Goal: Communication & Community: Participate in discussion

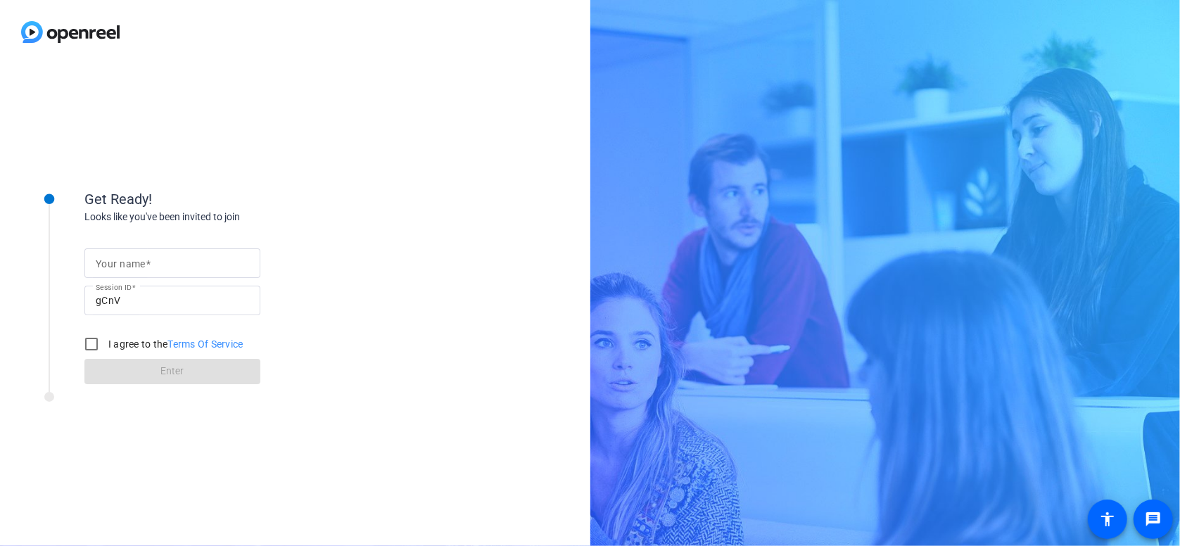
click at [157, 262] on input "Your name" at bounding box center [172, 263] width 153 height 17
type input "Flavia"
click at [94, 349] on input "I agree to the Terms Of Service" at bounding box center [91, 344] width 28 height 28
checkbox input "true"
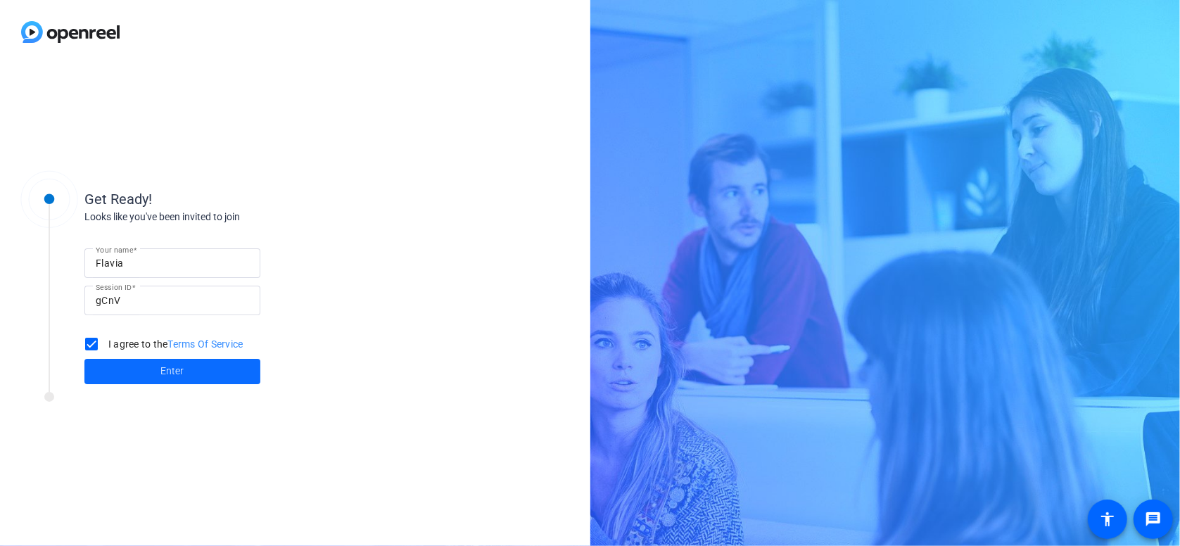
click at [190, 366] on span at bounding box center [172, 372] width 176 height 34
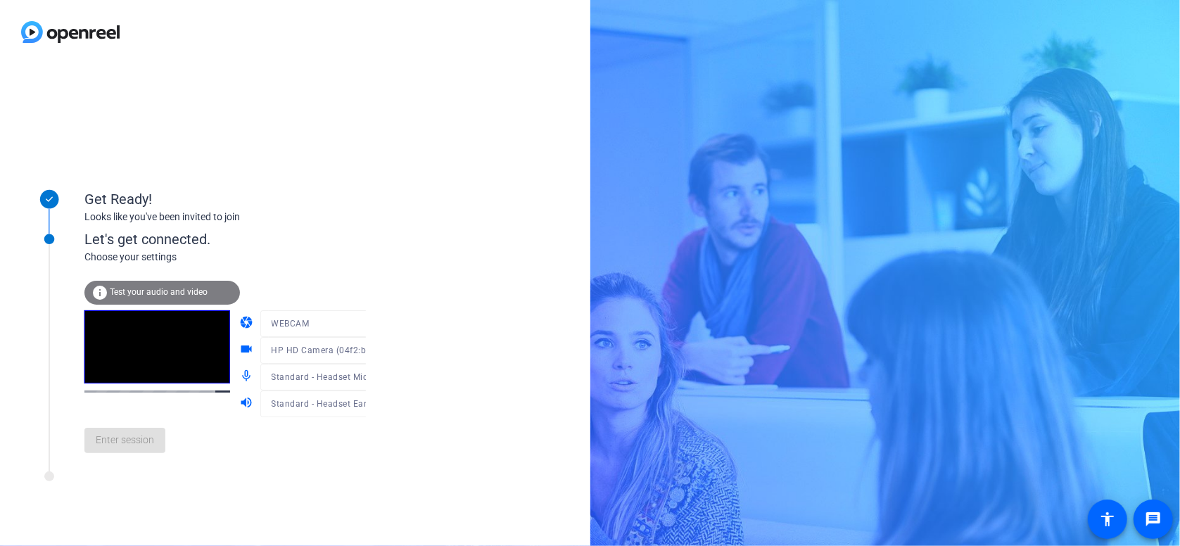
click at [351, 325] on mat-form-field "WEBCAM" at bounding box center [327, 323] width 135 height 27
click at [351, 321] on mat-form-field "WEBCAM" at bounding box center [327, 323] width 135 height 27
click at [293, 348] on div at bounding box center [327, 344] width 135 height 15
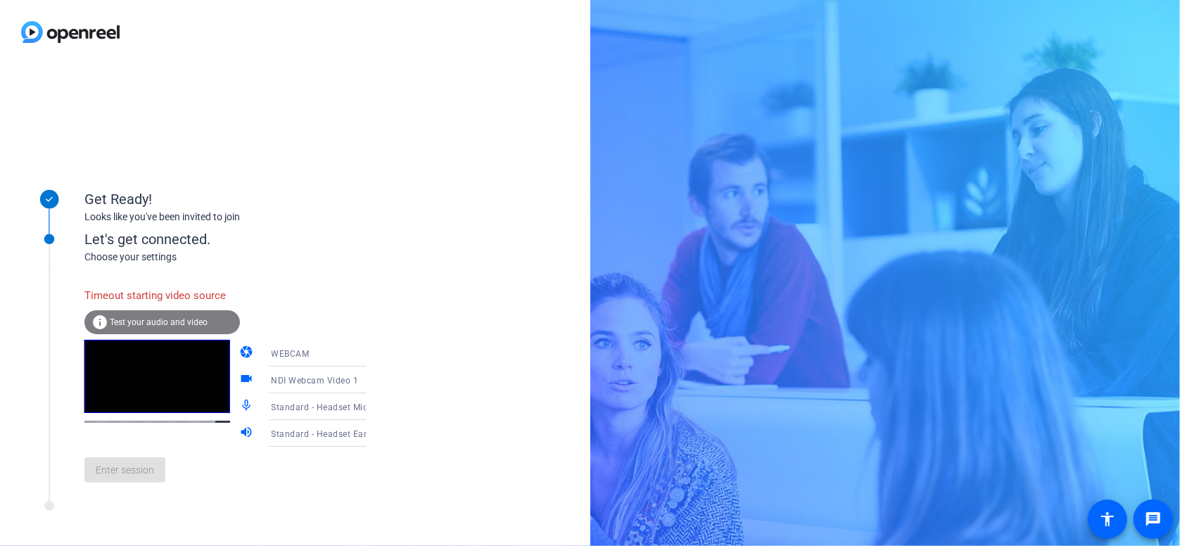
click at [362, 222] on div "Looks like you've been invited to join" at bounding box center [224, 217] width 281 height 15
click at [160, 485] on div "Enter session" at bounding box center [239, 470] width 310 height 46
click at [146, 493] on div "Enter session" at bounding box center [239, 470] width 310 height 46
click at [174, 321] on span "Test your audio and video" at bounding box center [159, 322] width 98 height 10
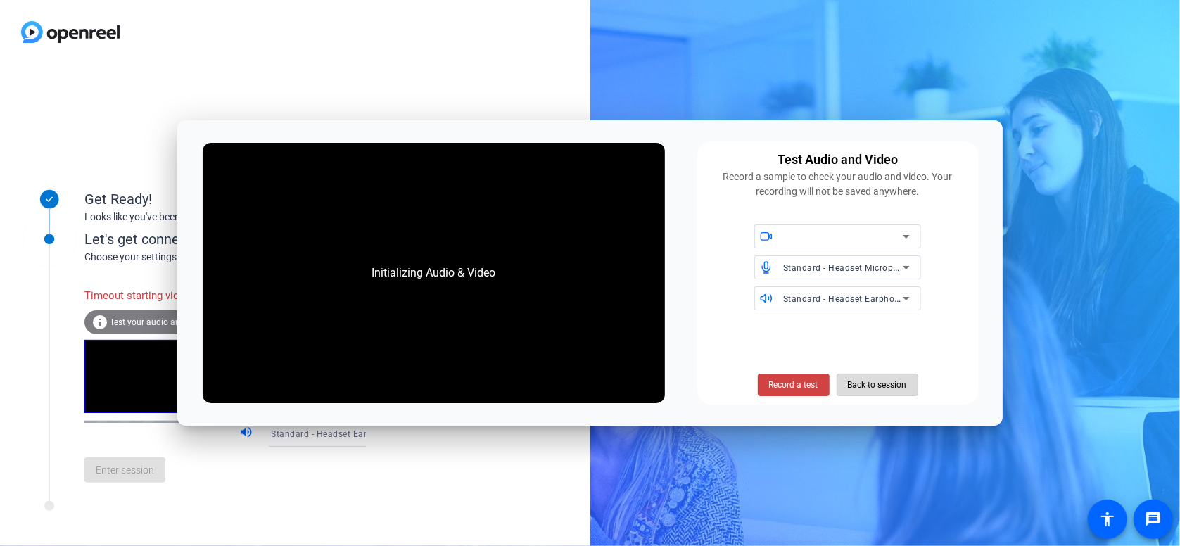
click at [855, 382] on span "Back to session" at bounding box center [877, 384] width 59 height 27
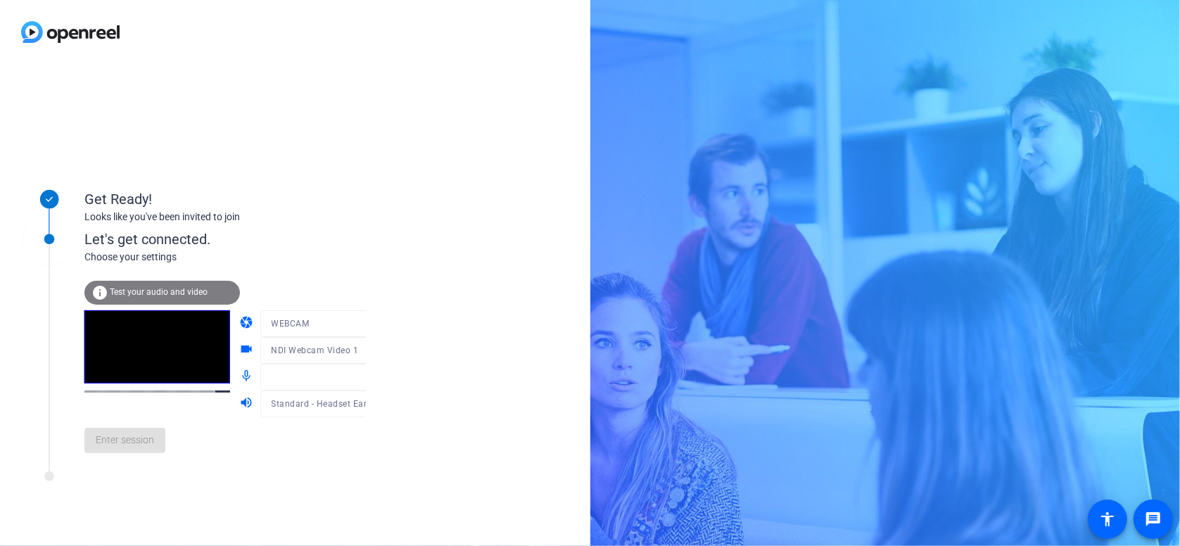
click at [354, 371] on div at bounding box center [327, 371] width 135 height 15
click at [347, 376] on div at bounding box center [327, 371] width 135 height 15
click at [351, 353] on mat-form-field "NDI Webcam Video 1" at bounding box center [327, 350] width 135 height 27
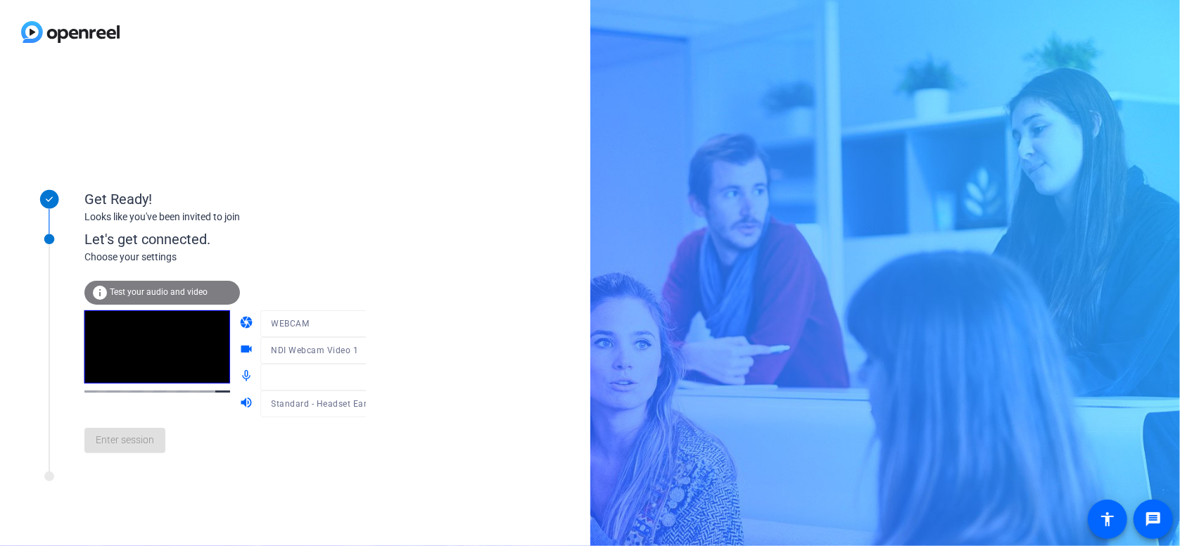
click at [351, 353] on mat-form-field "NDI Webcam Video 1" at bounding box center [327, 350] width 135 height 27
drag, startPoint x: 351, startPoint y: 353, endPoint x: 340, endPoint y: 329, distance: 26.1
click at [340, 329] on mat-form-field "WEBCAM" at bounding box center [327, 323] width 135 height 27
click at [349, 323] on mat-form-field "WEBCAM" at bounding box center [327, 323] width 135 height 27
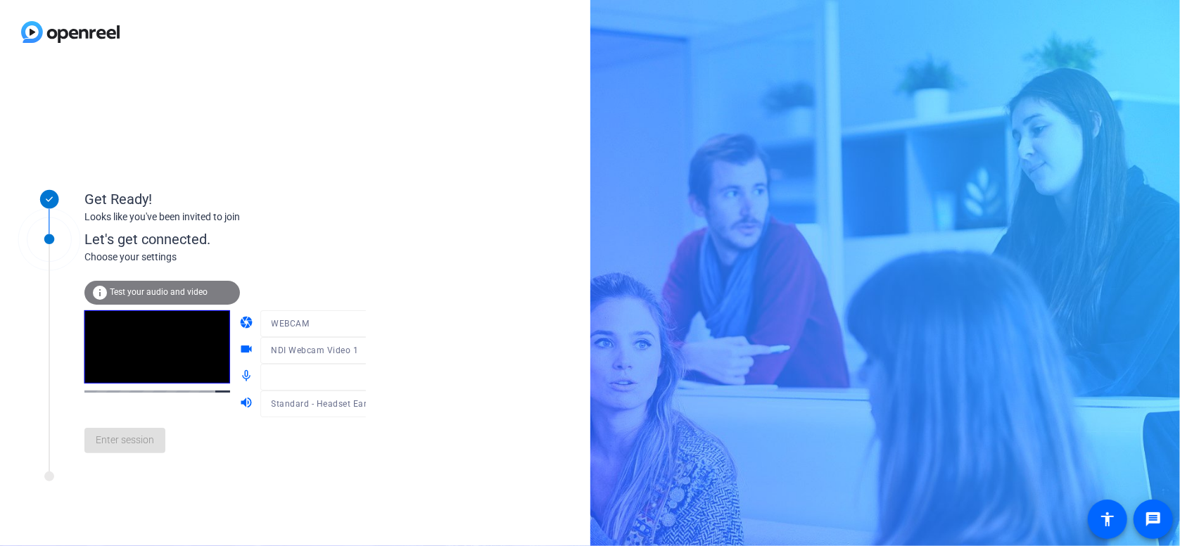
click at [275, 345] on div at bounding box center [327, 344] width 135 height 15
click at [344, 346] on div at bounding box center [327, 344] width 135 height 15
click at [127, 464] on div "Enter session" at bounding box center [239, 440] width 310 height 46
click at [134, 288] on span "Test your audio and video" at bounding box center [159, 292] width 98 height 10
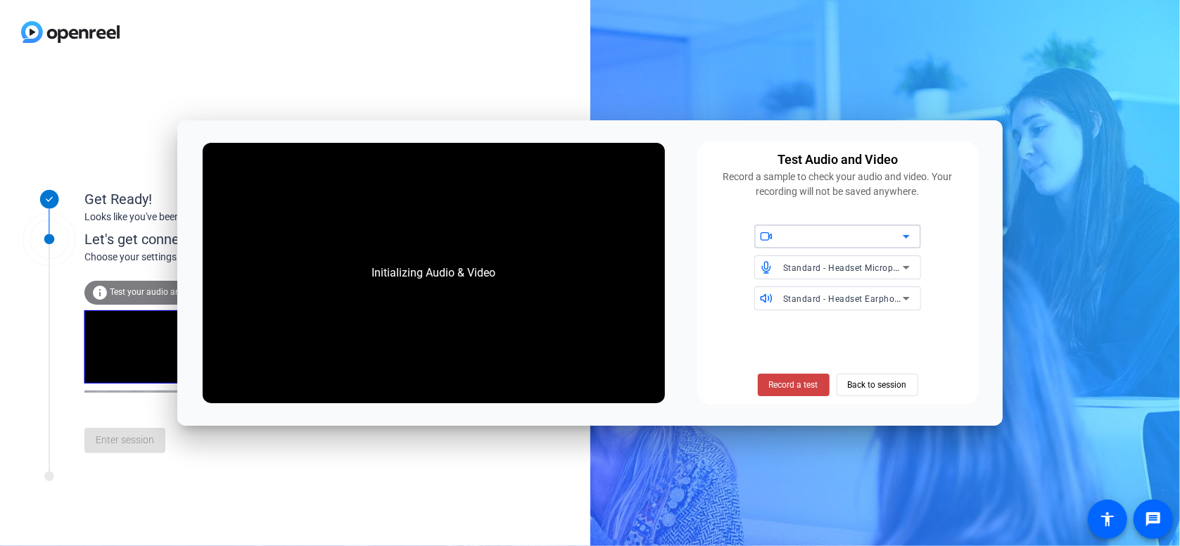
click at [908, 231] on icon at bounding box center [906, 236] width 17 height 17
click at [906, 234] on icon at bounding box center [906, 236] width 17 height 17
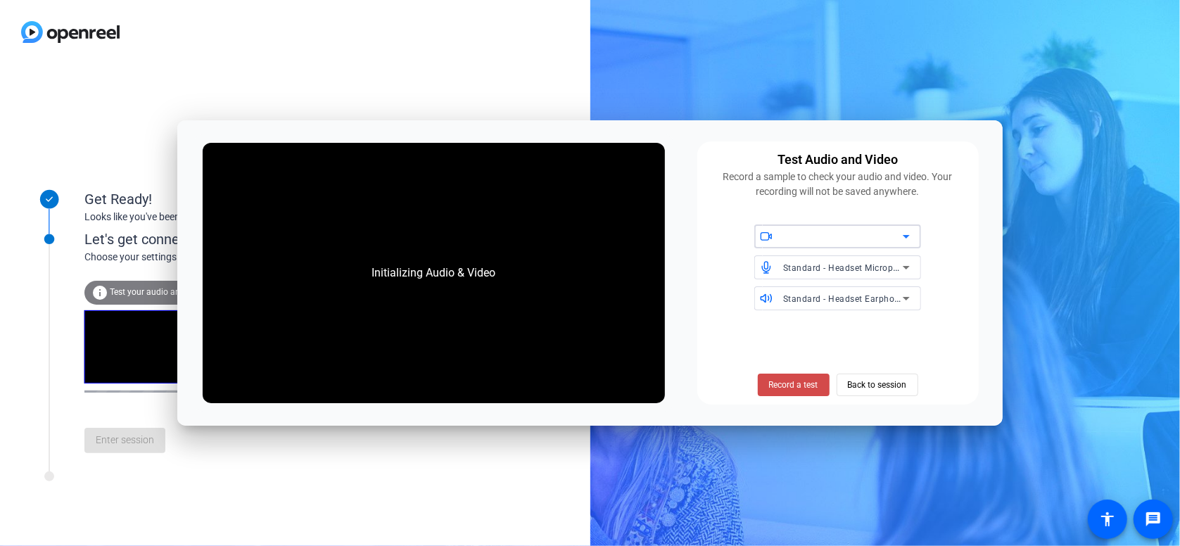
click at [804, 388] on span "Record a test" at bounding box center [793, 384] width 49 height 13
click at [861, 386] on div "Stop Testing (6s) Back to session" at bounding box center [837, 384] width 175 height 23
click at [812, 383] on span "Stop Testing (6s)" at bounding box center [793, 384] width 64 height 13
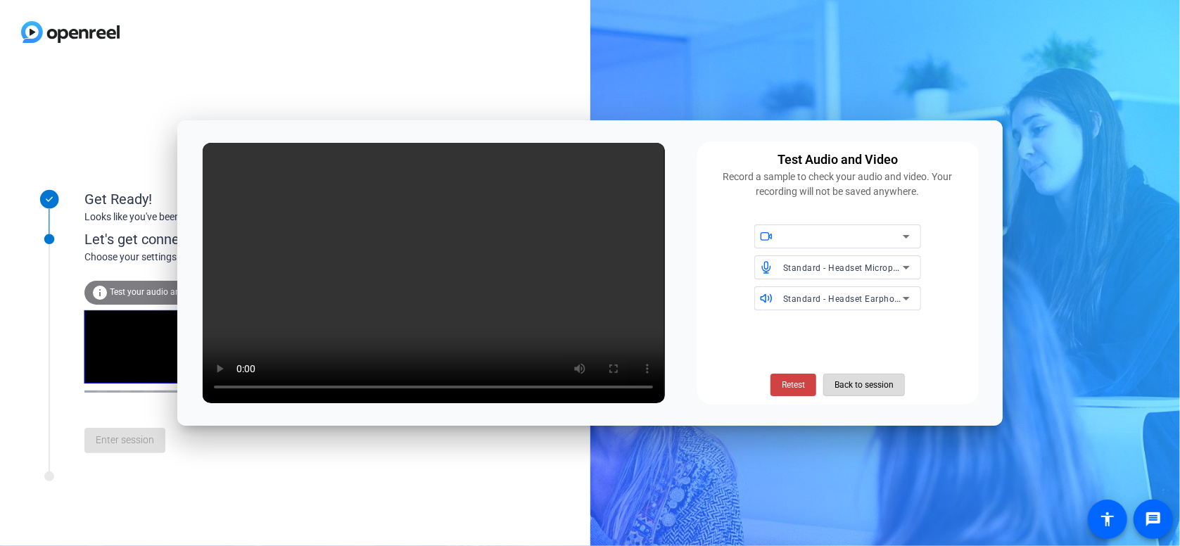
click at [874, 385] on span "Back to session" at bounding box center [863, 384] width 59 height 27
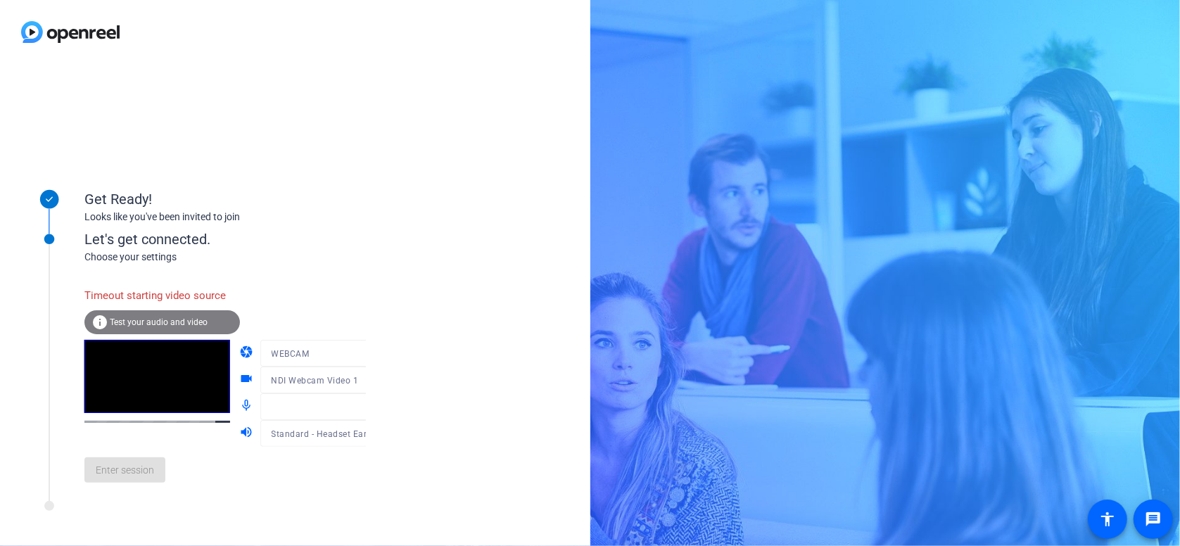
click at [318, 250] on div "Choose your settings" at bounding box center [239, 257] width 310 height 15
click at [114, 493] on div "Enter session" at bounding box center [239, 470] width 310 height 46
click at [309, 397] on div at bounding box center [327, 400] width 135 height 15
click at [305, 402] on div at bounding box center [327, 400] width 135 height 15
click at [343, 433] on div at bounding box center [327, 427] width 135 height 15
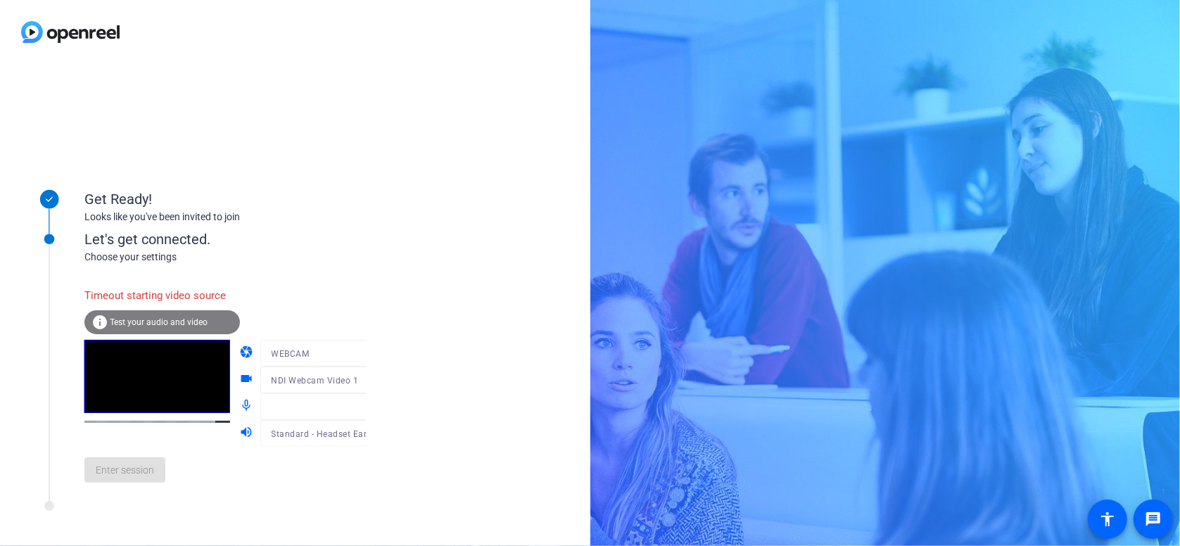
click at [350, 355] on mat-form-field "WEBCAM" at bounding box center [327, 353] width 135 height 27
click at [350, 388] on mat-form-field "NDI Webcam Video 1" at bounding box center [327, 379] width 135 height 27
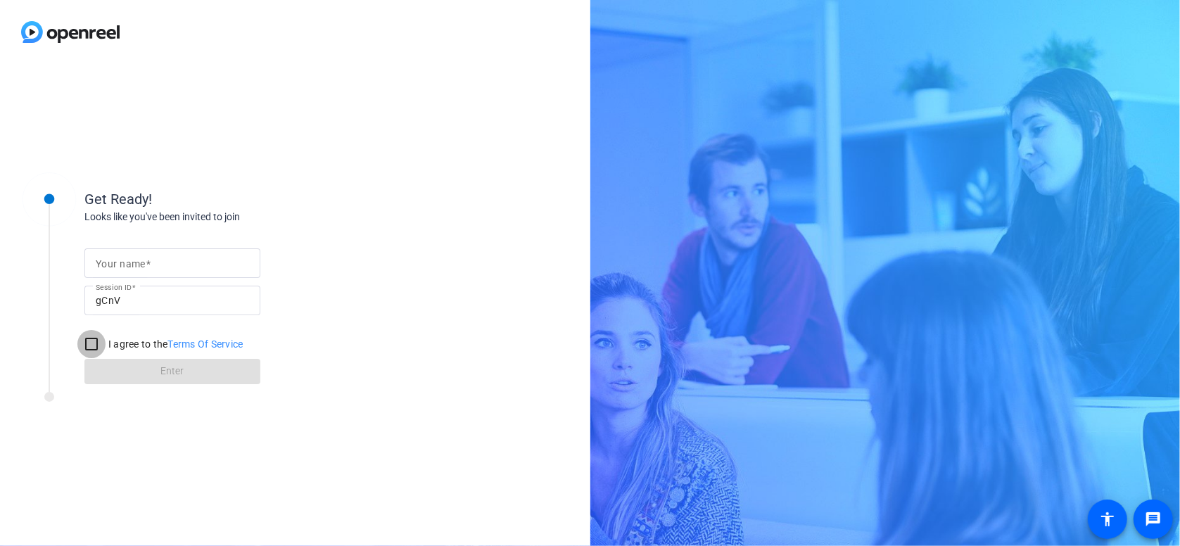
click at [94, 337] on input "I agree to the Terms Of Service" at bounding box center [91, 344] width 28 height 28
checkbox input "true"
click at [141, 367] on form "Your name Session ID gCnV I agree to the Terms Of Service Enter" at bounding box center [172, 312] width 176 height 143
click at [179, 249] on div at bounding box center [172, 263] width 153 height 30
click at [171, 256] on input "Your name" at bounding box center [172, 263] width 153 height 17
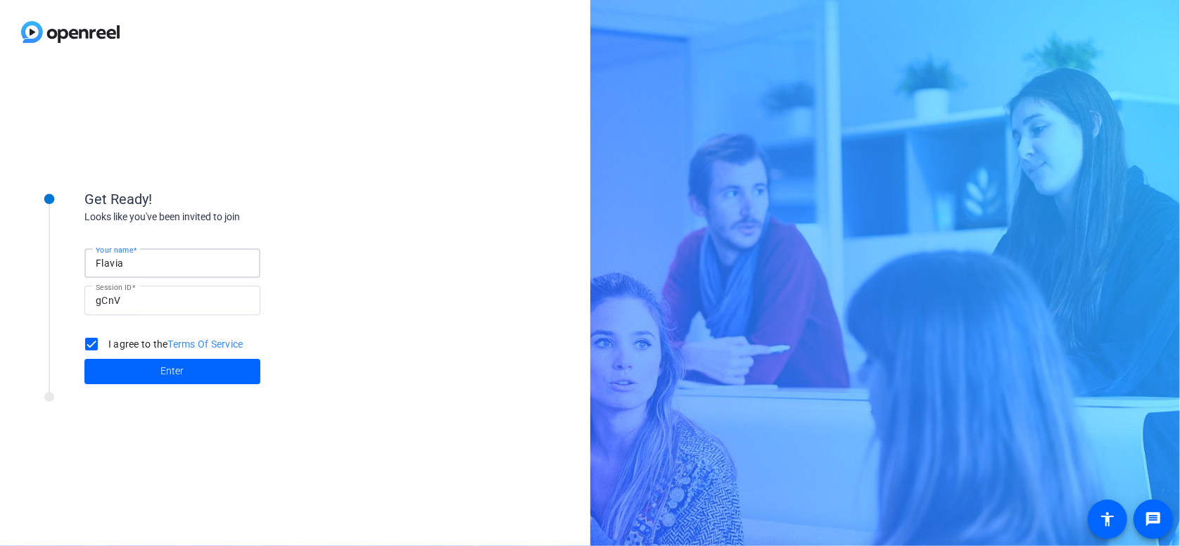
type input "Flavia"
click at [67, 417] on div "Get Ready! Looks like you've been invited to join Your name Flavia Session ID g…" at bounding box center [190, 304] width 352 height 281
click at [124, 345] on label "I agree to the Terms Of Service" at bounding box center [175, 344] width 138 height 14
click at [106, 345] on input "I agree to the Terms Of Service" at bounding box center [91, 344] width 28 height 28
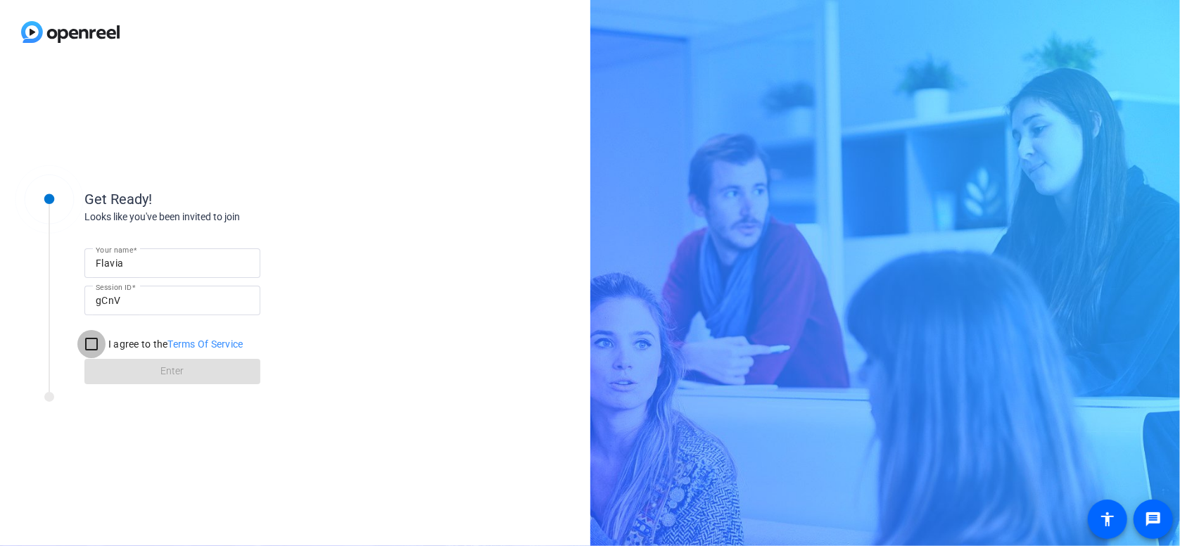
click at [91, 336] on input "I agree to the Terms Of Service" at bounding box center [91, 344] width 28 height 28
checkbox input "true"
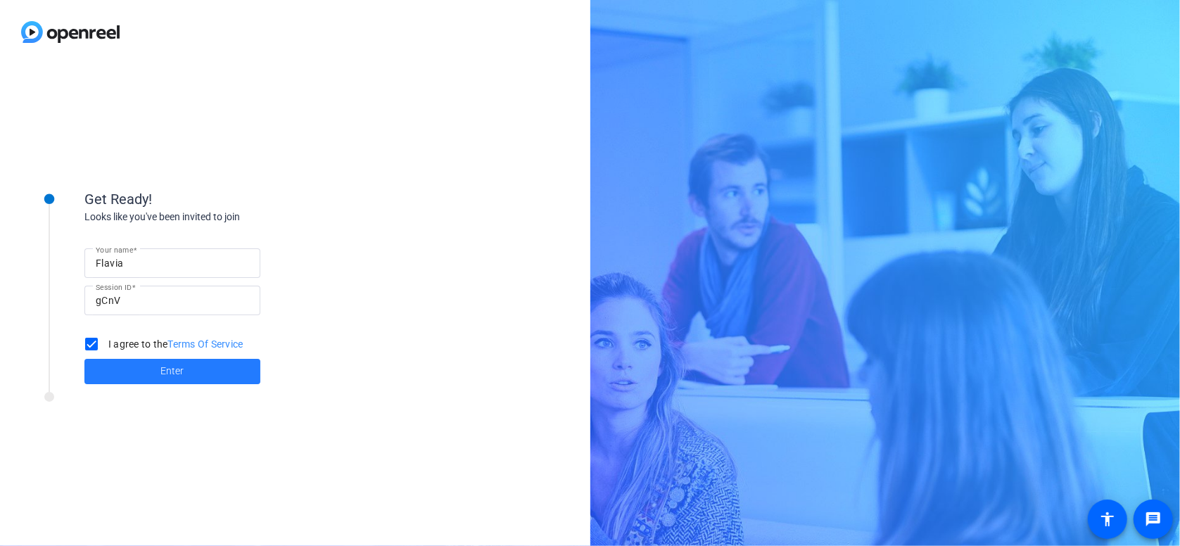
click at [124, 364] on span at bounding box center [172, 372] width 176 height 34
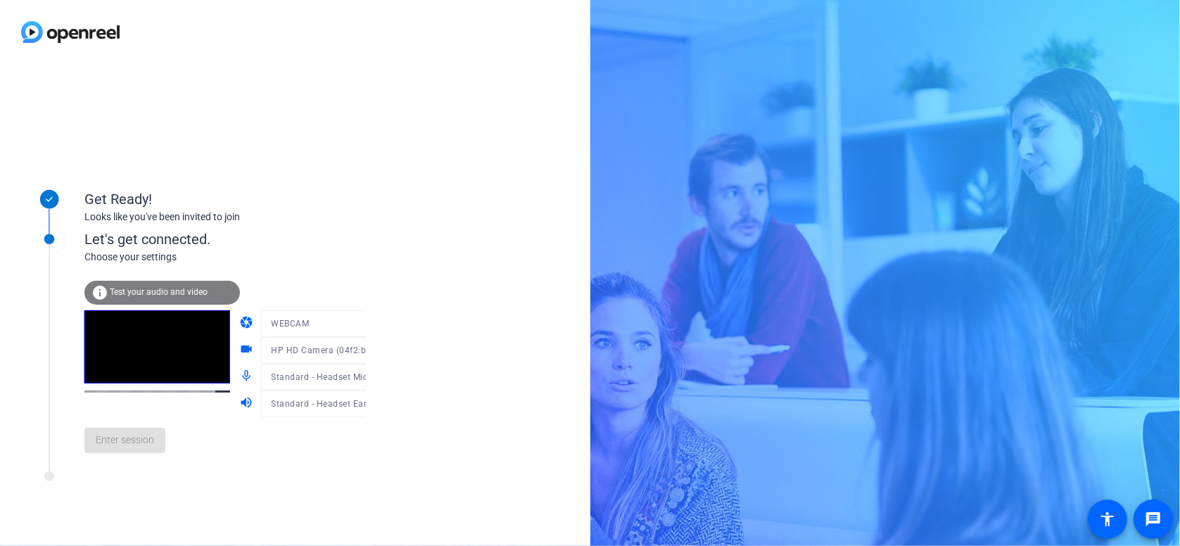
click at [108, 464] on div "Enter session" at bounding box center [239, 440] width 310 height 46
click at [135, 369] on video at bounding box center [157, 346] width 146 height 73
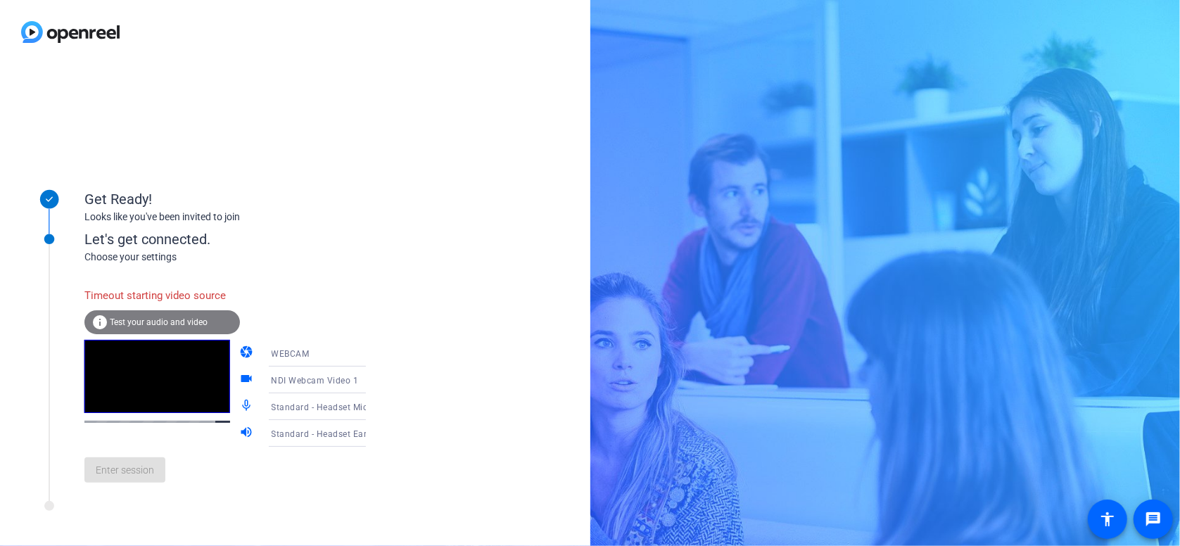
click at [129, 493] on div "Enter session" at bounding box center [239, 470] width 310 height 46
click at [371, 352] on icon at bounding box center [379, 353] width 17 height 17
click at [351, 352] on div at bounding box center [590, 273] width 1180 height 546
click at [376, 380] on icon at bounding box center [379, 380] width 7 height 4
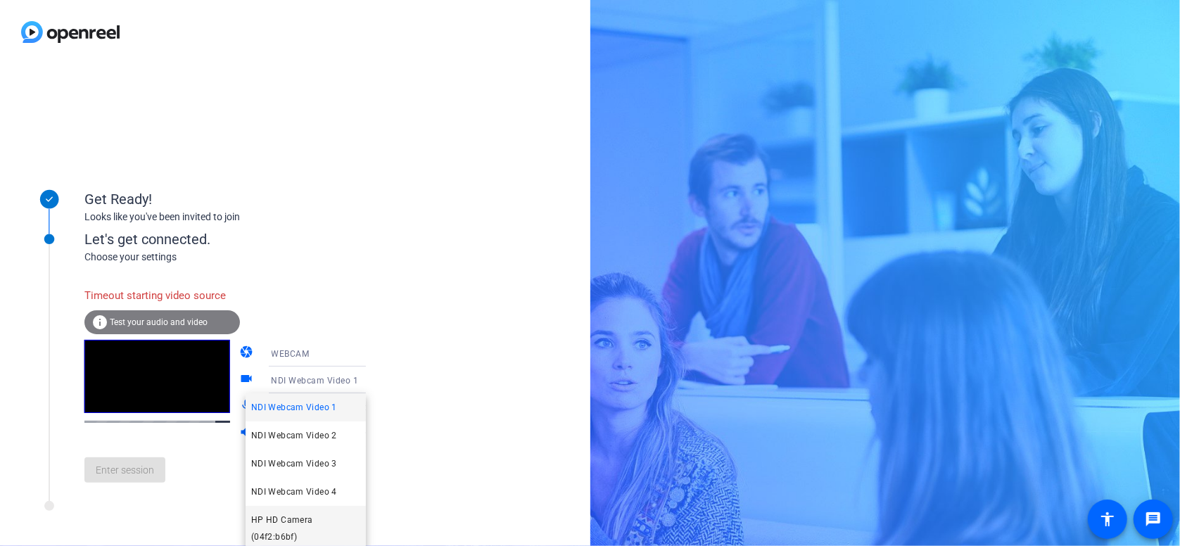
click at [322, 521] on span "HP HD Camera (04f2:b6bf)" at bounding box center [305, 528] width 109 height 34
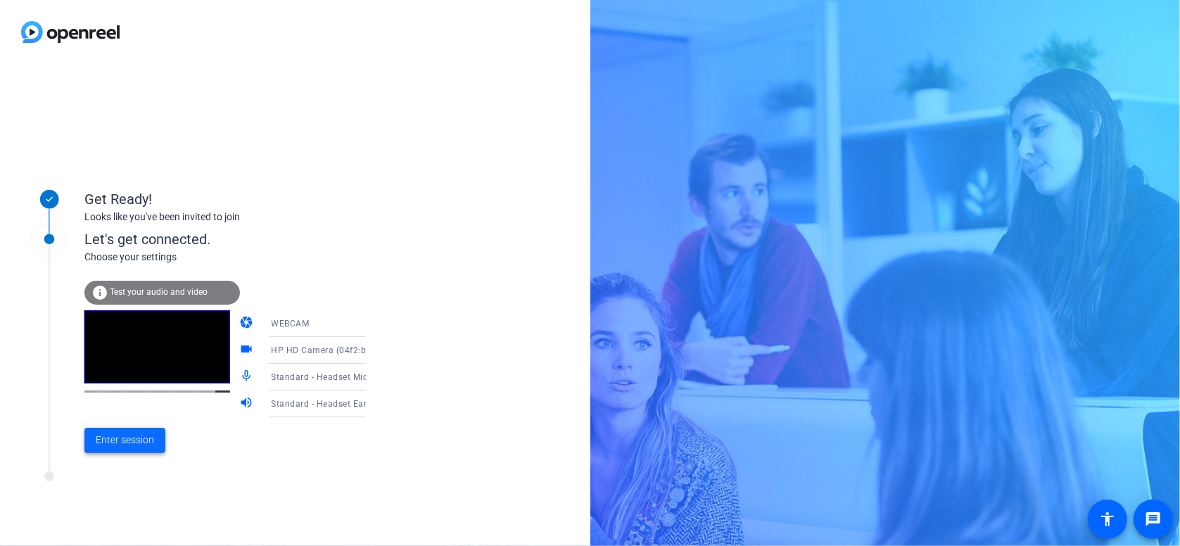
click at [126, 442] on span "Enter session" at bounding box center [125, 440] width 58 height 15
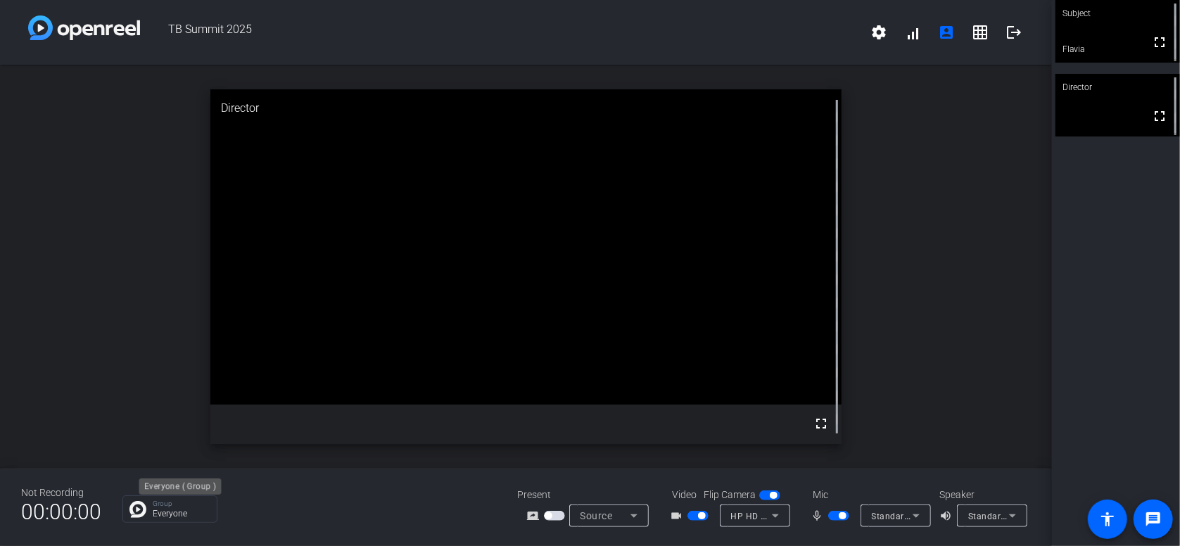
click at [183, 506] on p "Group" at bounding box center [181, 503] width 57 height 7
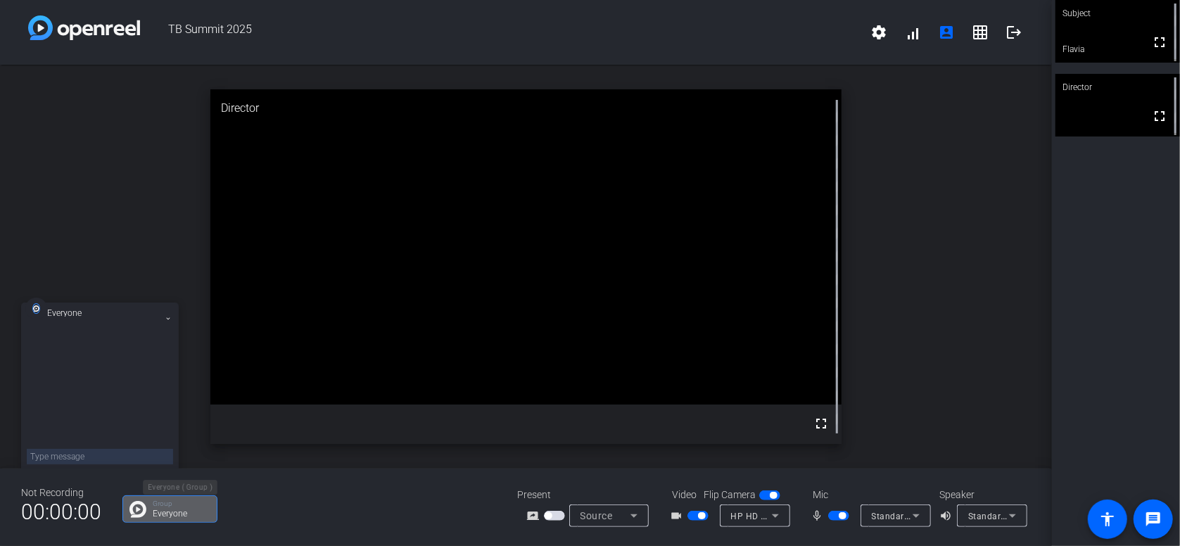
click at [183, 506] on p "Group" at bounding box center [181, 503] width 57 height 7
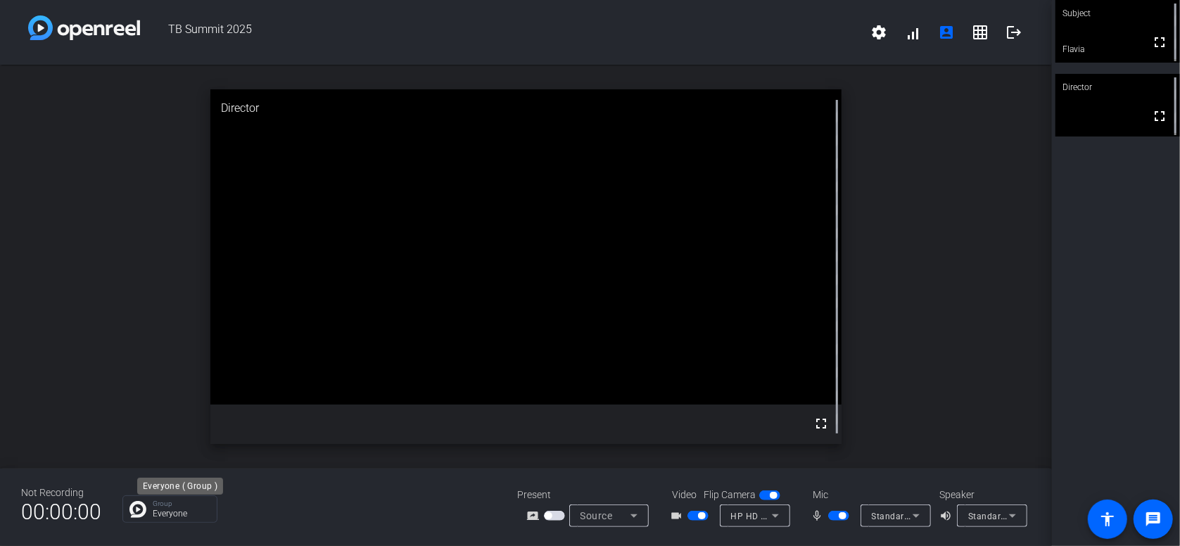
click at [183, 506] on p "Group" at bounding box center [181, 503] width 57 height 7
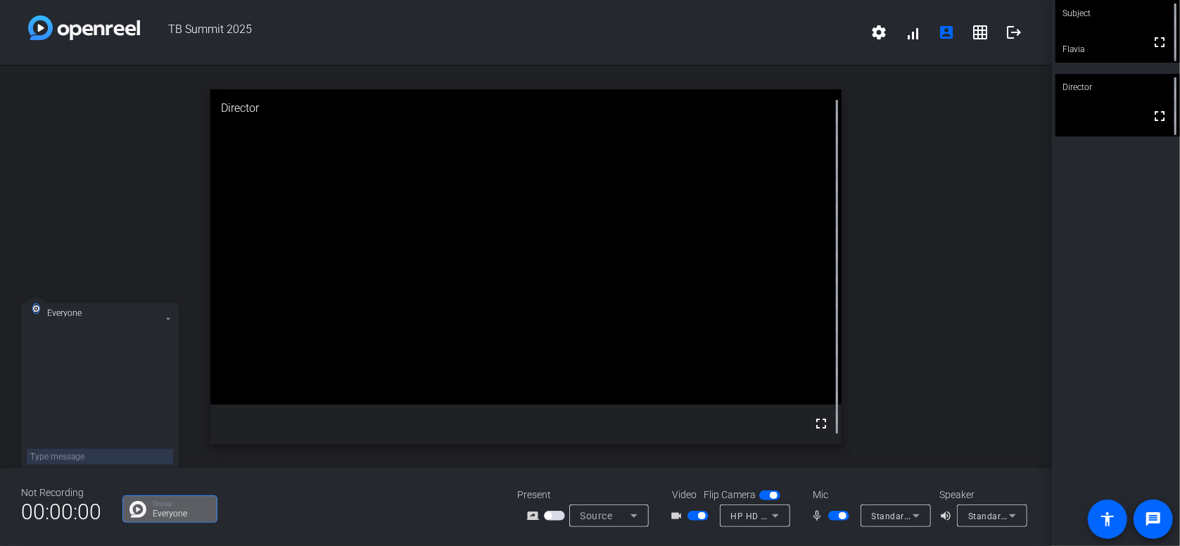
click at [70, 457] on textarea at bounding box center [100, 456] width 146 height 15
paste textarea "marysilveira.tbaids@gmail.com>"
type textarea "marysilveira.tbaids@gmail.com"
